Goal: Information Seeking & Learning: Learn about a topic

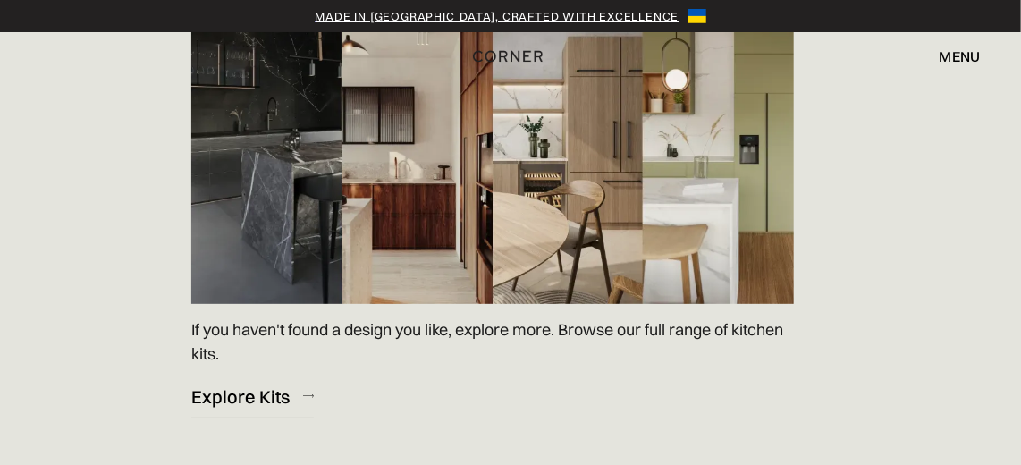
scroll to position [2535, 0]
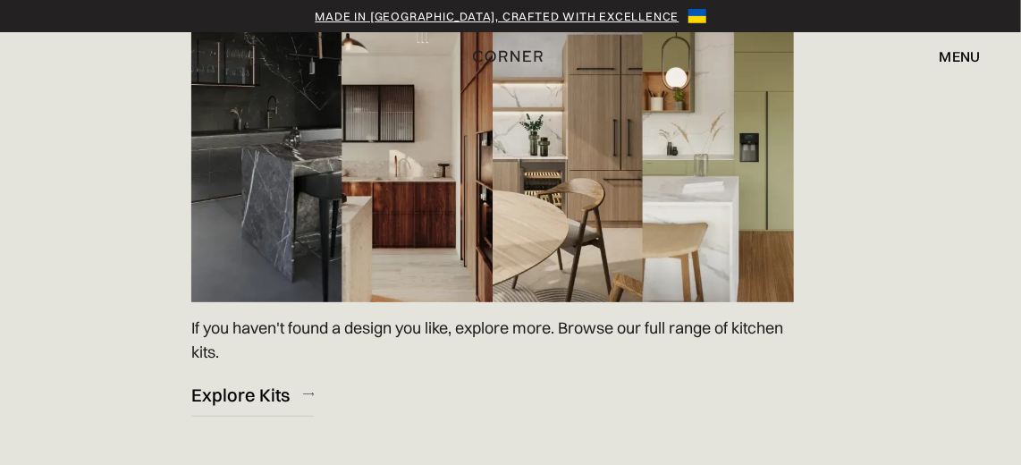
click at [573, 137] on img at bounding box center [492, 132] width 602 height 339
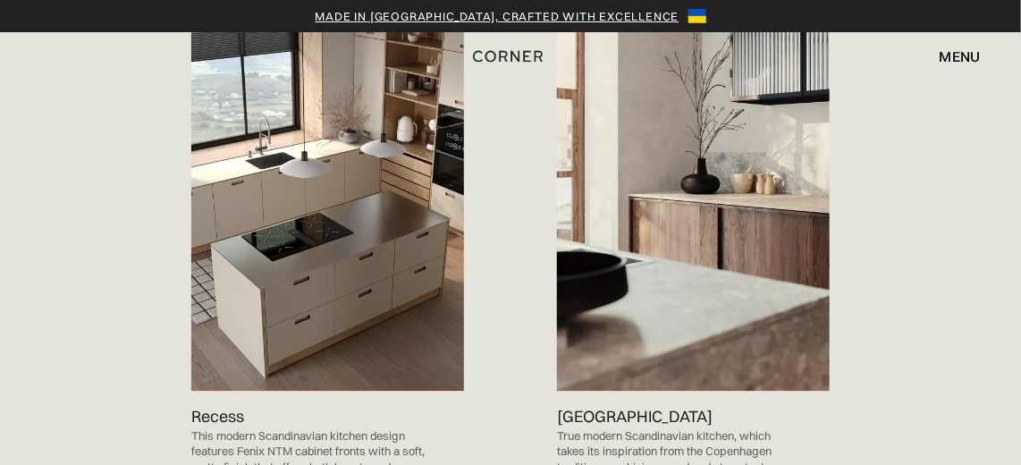
scroll to position [1777, 0]
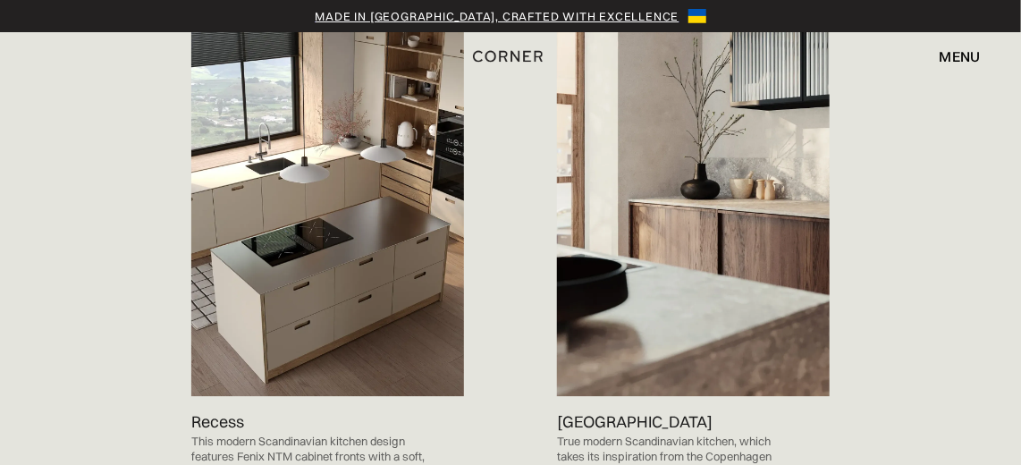
click at [718, 166] on img at bounding box center [693, 203] width 273 height 386
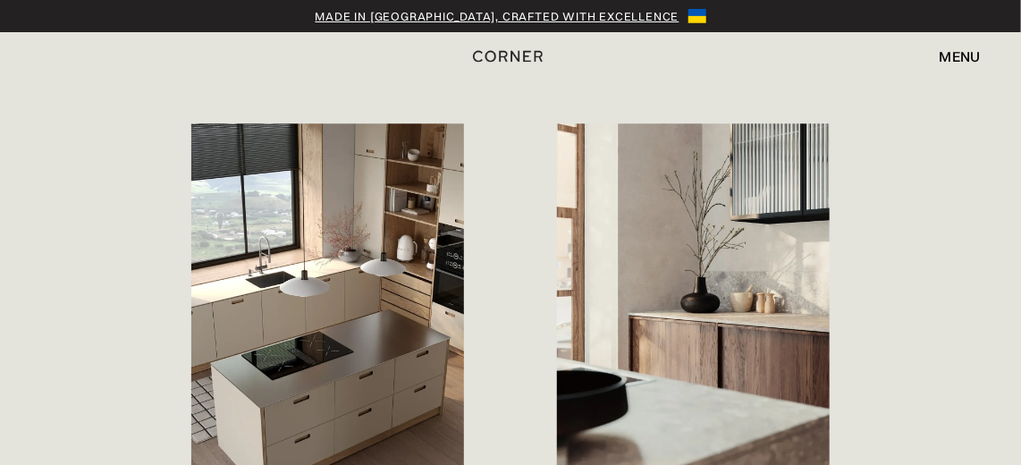
scroll to position [1666, 0]
